Goal: Task Accomplishment & Management: Complete application form

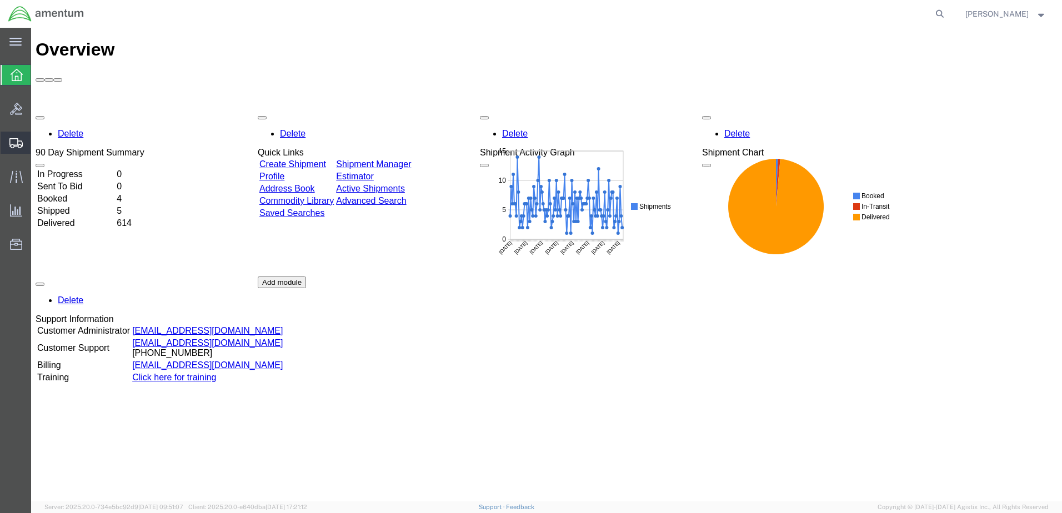
click at [0, 0] on span "Create Shipment" at bounding box center [0, 0] width 0 height 0
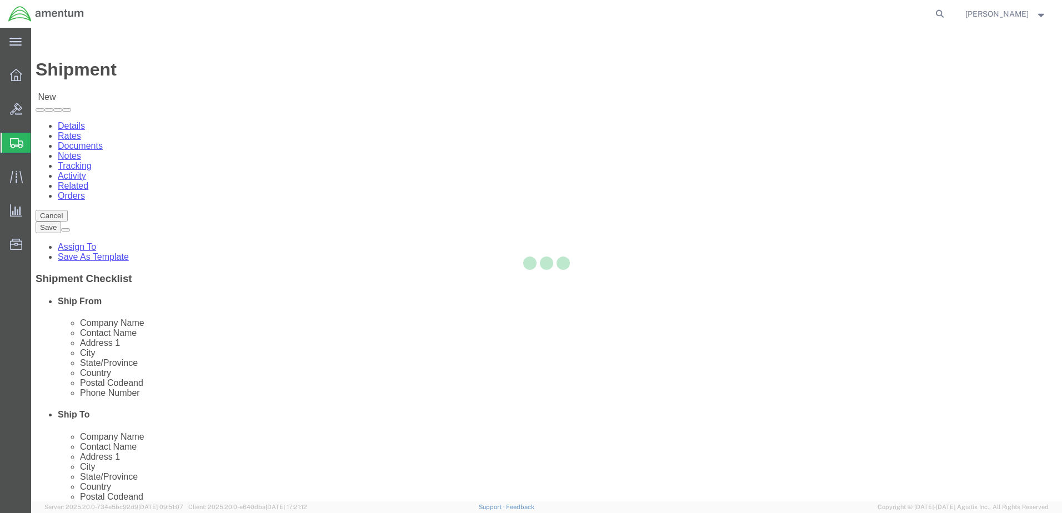
select select
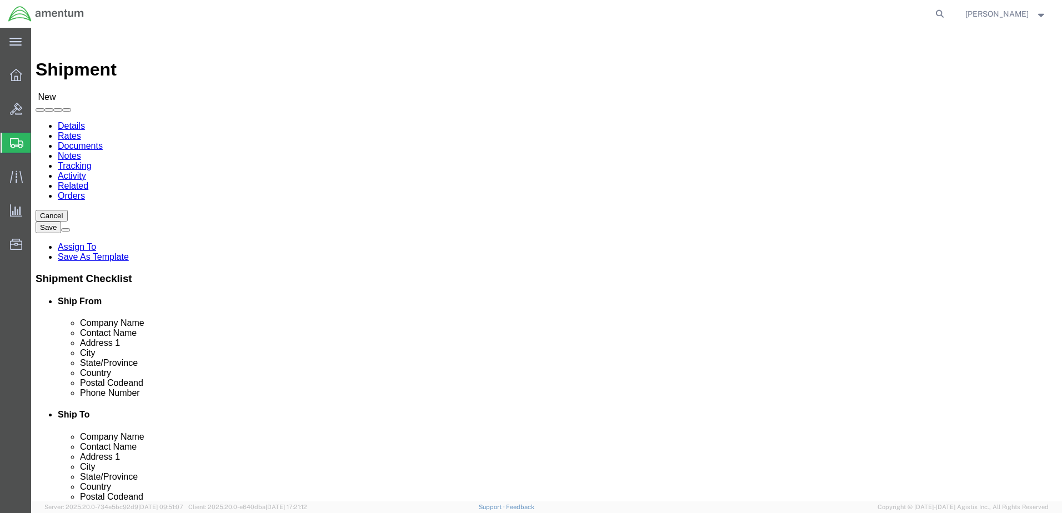
select select "MYPROFILE"
select select "CA"
type input "wrs"
select select "49942"
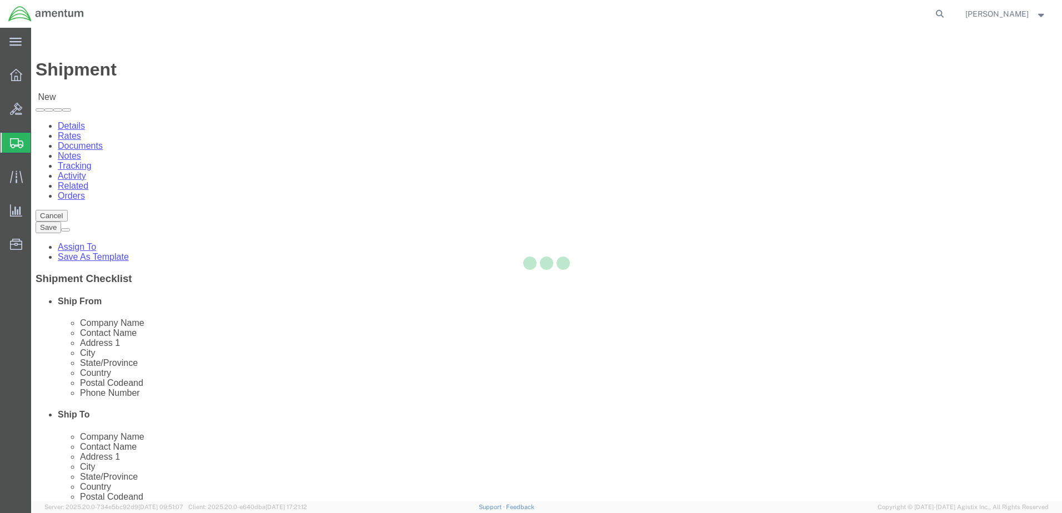
select select "CA"
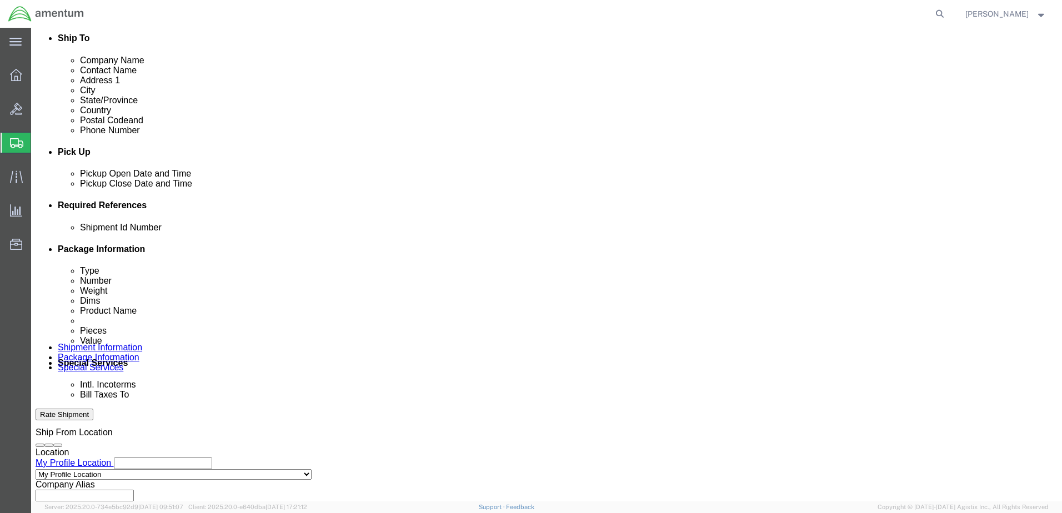
scroll to position [444, 0]
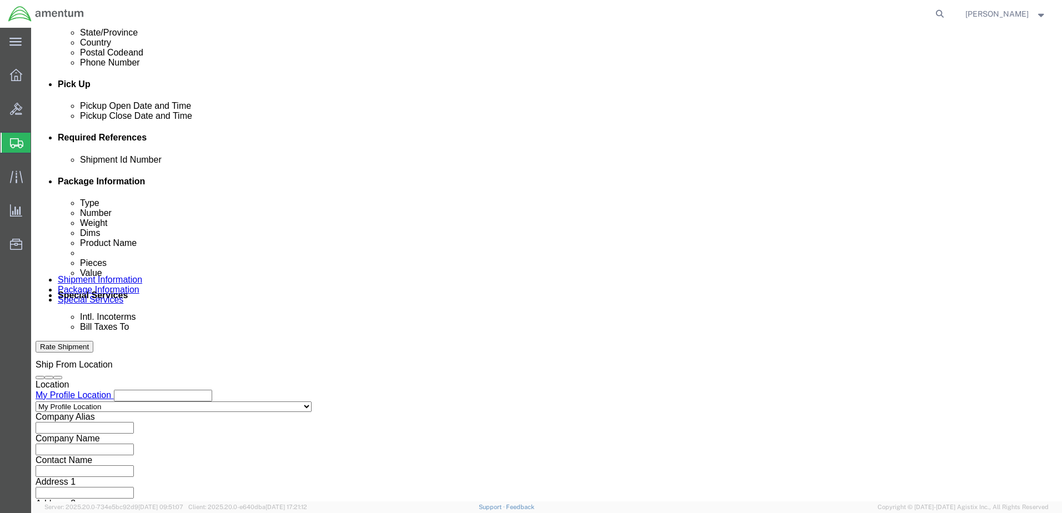
click button "Add reference"
click input "text"
type input "10102025"
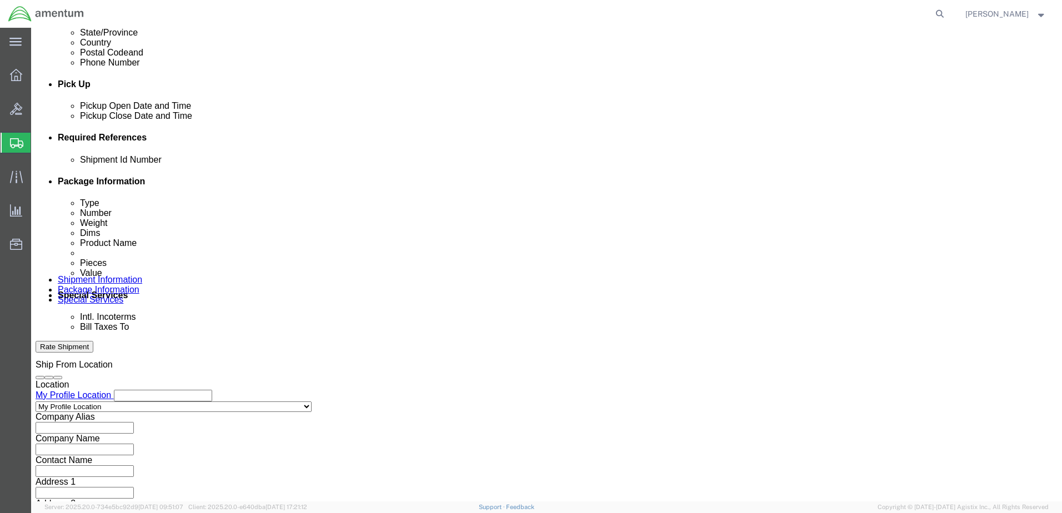
click select "Select Account Type Activity ID Airline Appointment Number ASN Batch Request # …"
select select "DEPT"
click select "Select Account Type Activity ID Airline Appointment Number ASN Batch Request # …"
click input "text"
type input "CBP"
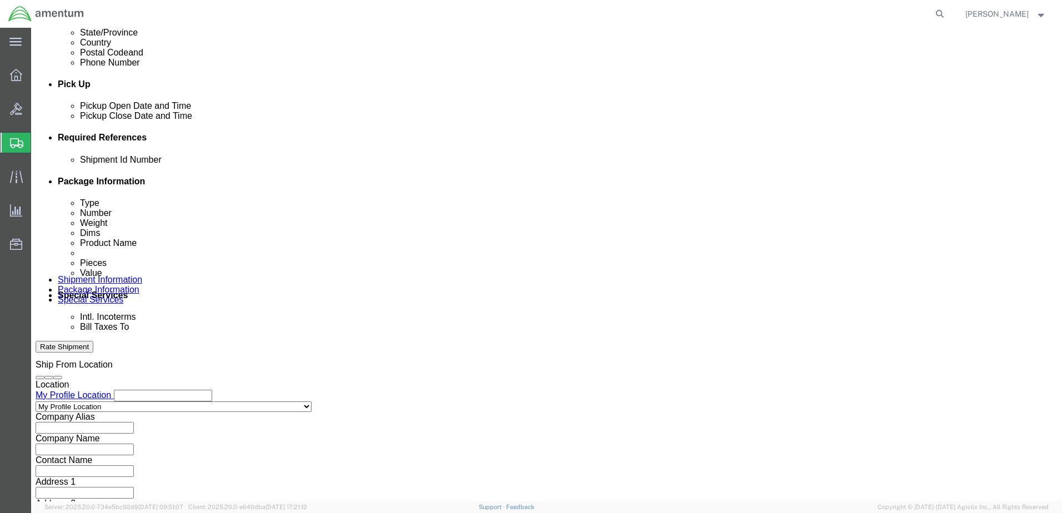
click select "Select Account Type Activity ID Airline Appointment Number ASN Batch Request # …"
select select "PROJNUM"
click select "Select Account Type Activity ID Airline Appointment Number ASN Batch Request # …"
paste input "AME-2026-IP01-FO013-2219-NAMC-Z000"
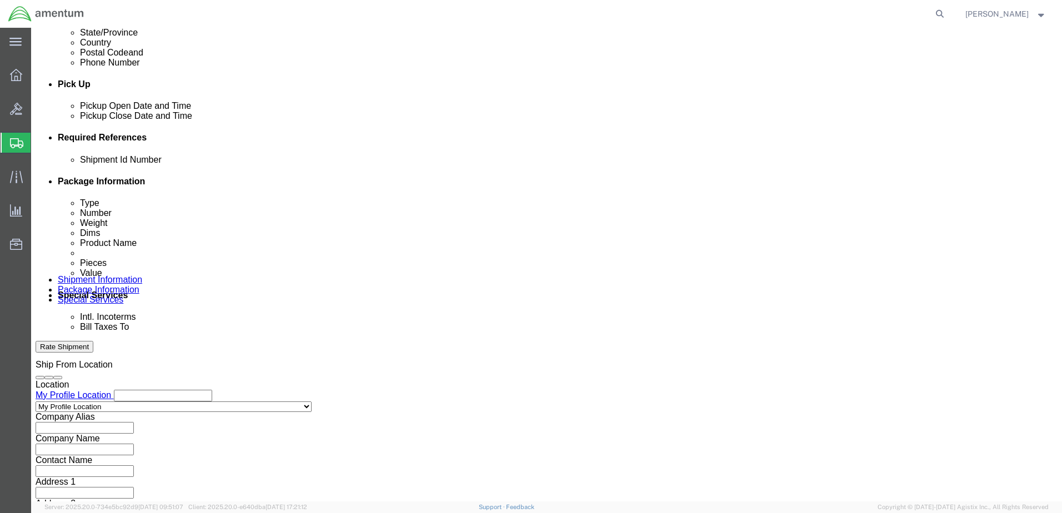
type input "AME-2026-IP01-FO013-2219-NAMC-Z000"
click select "Select Account Type Activity ID Airline Appointment Number ASN Batch Request # …"
select select "CUSTREF"
click select "Select Account Type Activity ID Airline Appointment Number ASN Batch Request # …"
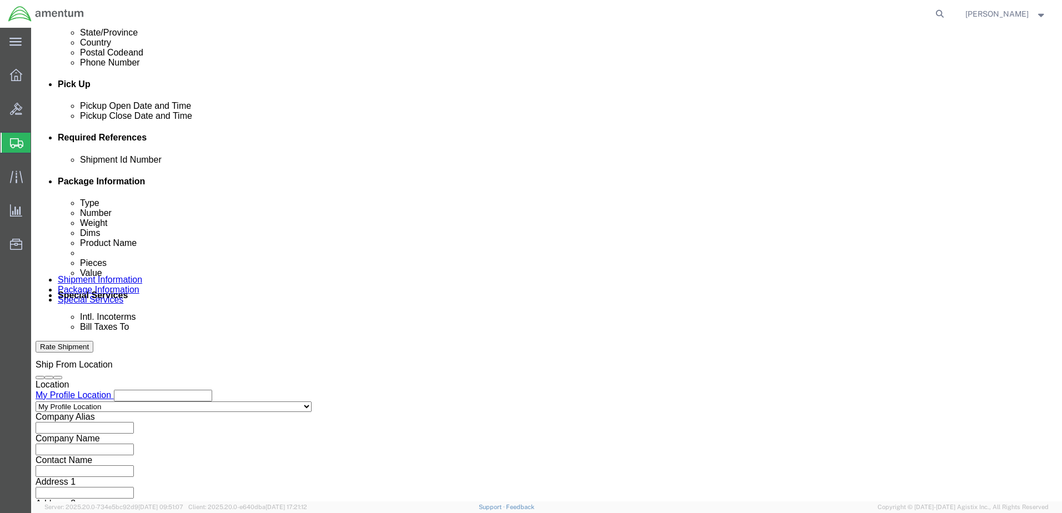
click input "text"
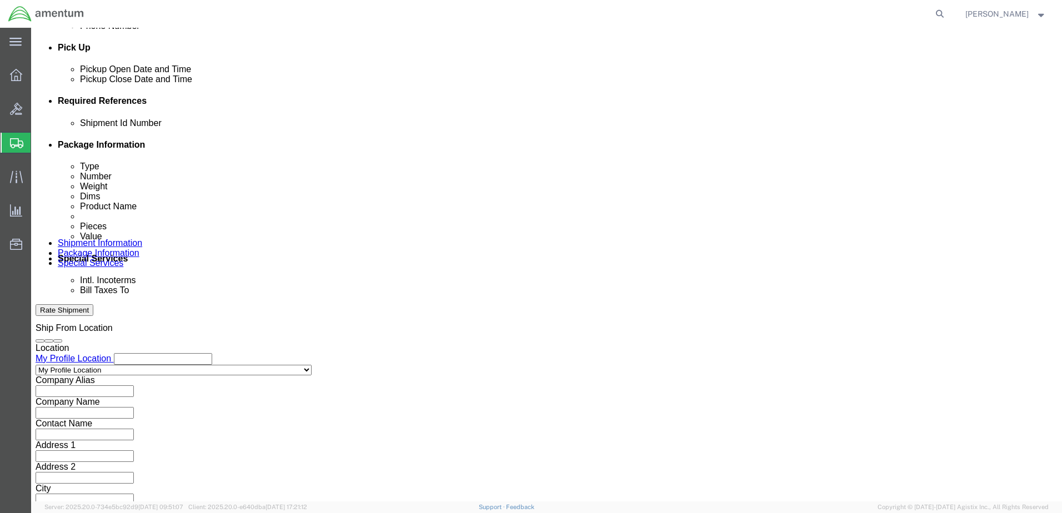
scroll to position [501, 0]
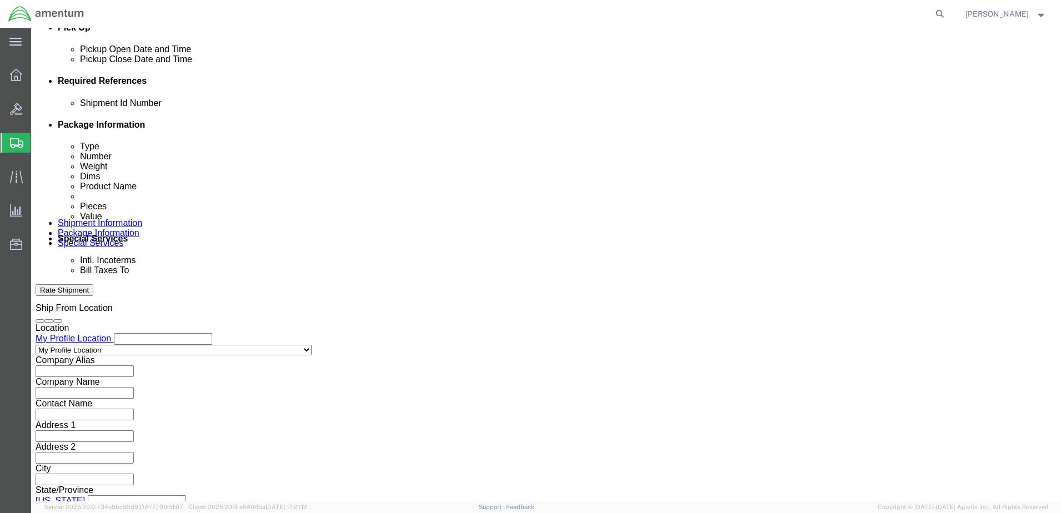
type input "143 Parts"
click button "Continue"
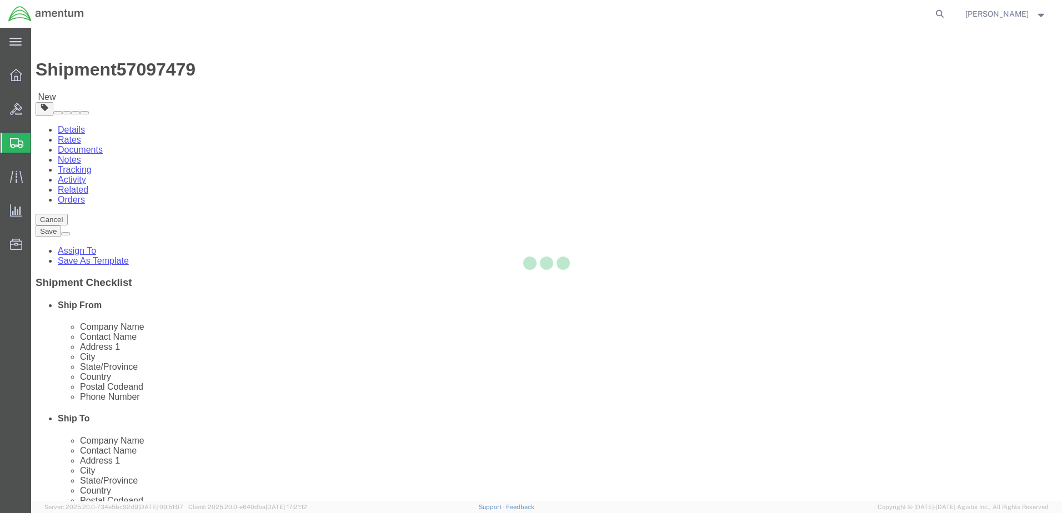
select select "CBOX"
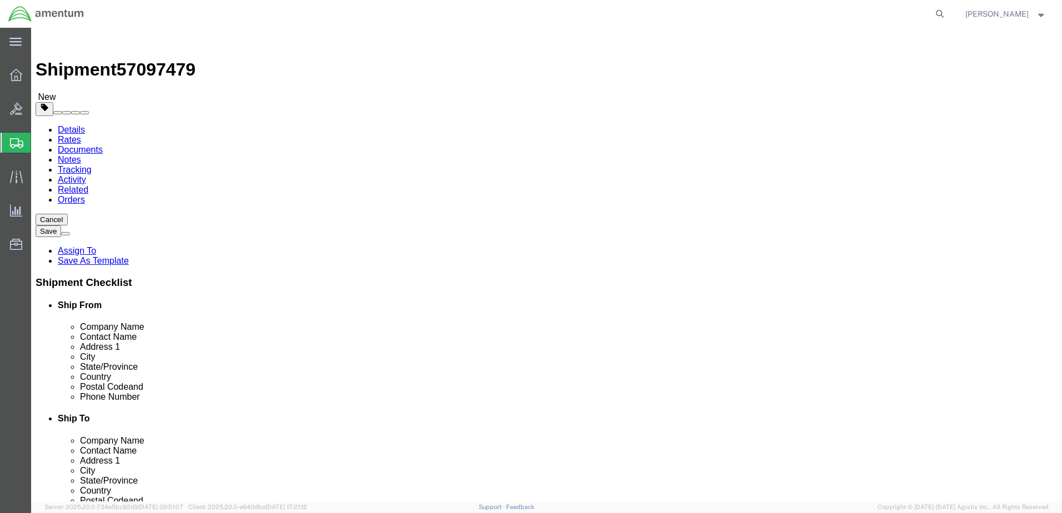
click input "text"
type input "11"
type input "12"
type input "1.5"
drag, startPoint x: 176, startPoint y: 255, endPoint x: 133, endPoint y: 253, distance: 43.4
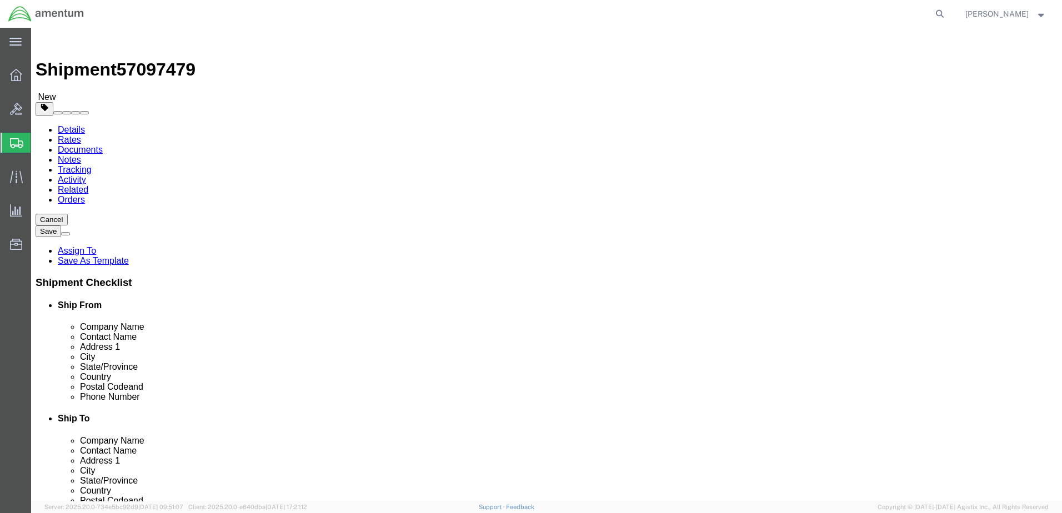
click div "Weight 0.00 Select kgs lbs Ship. t°"
type input "1.0"
click div "Package Content # 1 x Package Type Select BCK Boxes Bale(s) Basket(s) Bolt(s) B…"
click link "Add Content"
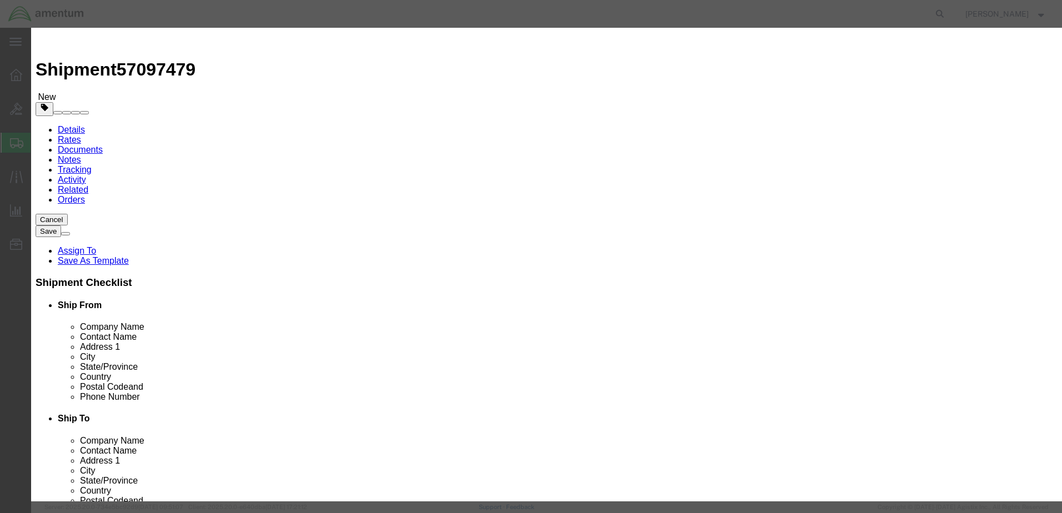
drag, startPoint x: 377, startPoint y: 113, endPoint x: 346, endPoint y: 86, distance: 41.7
click input "text"
type input "Packings"
drag, startPoint x: 343, startPoint y: 109, endPoint x: 292, endPoint y: 102, distance: 51.6
click div "Pieces 0 Select Bag Barrels 100Board Feet Bottle Box Blister Pack Carats Can Ca…"
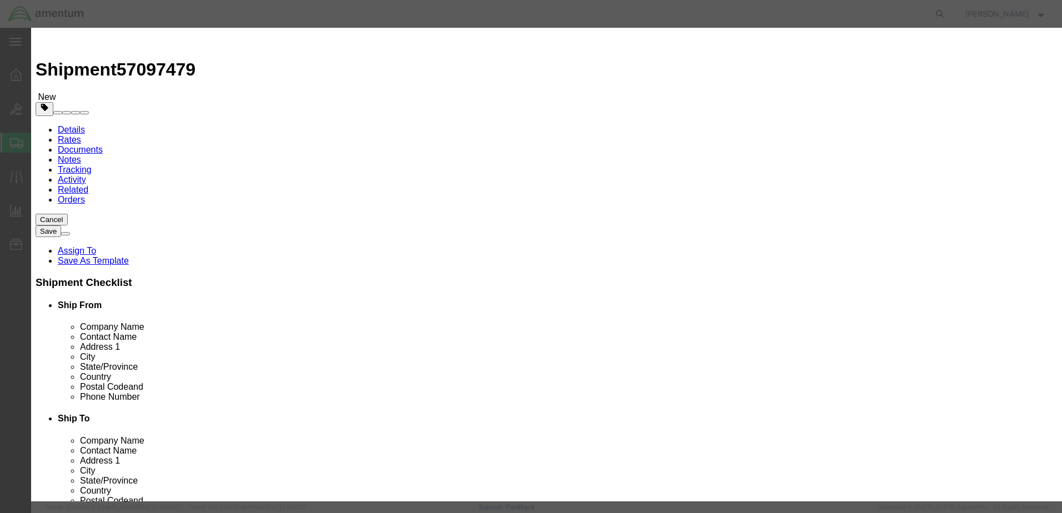
type input "1"
click input "text"
type input "1.00"
click button "Save & Close"
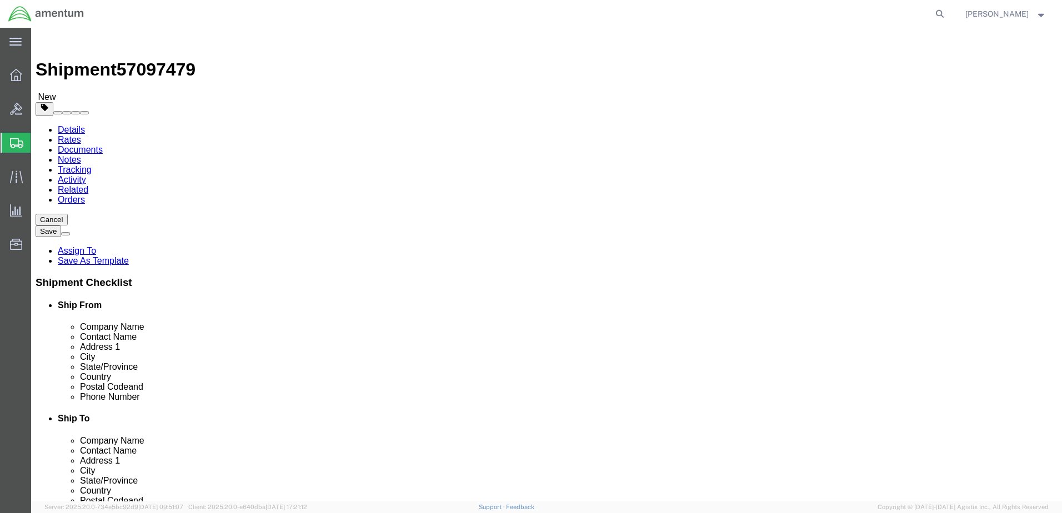
click button "Rate Shipment"
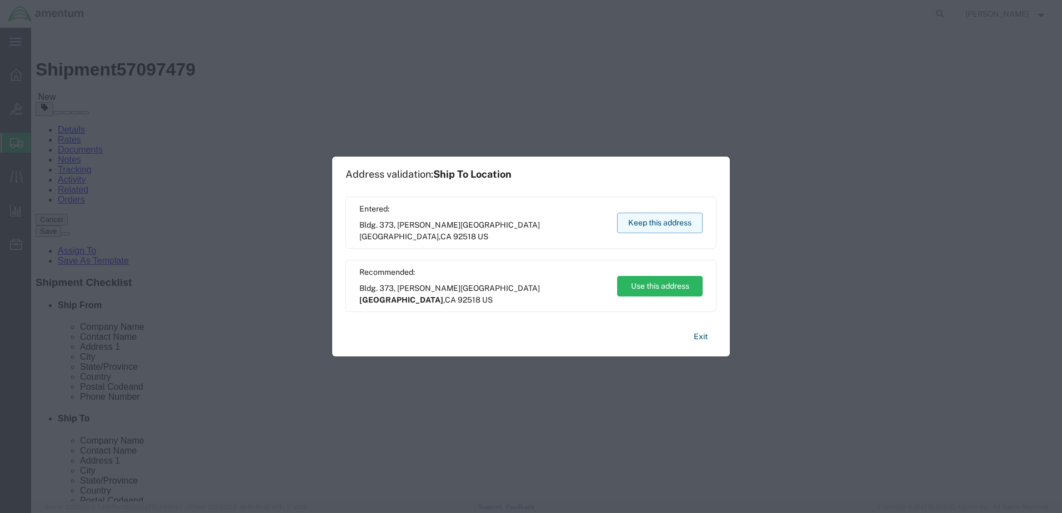
click at [657, 228] on button "Keep this address" at bounding box center [660, 223] width 86 height 21
